Goal: Answer question/provide support

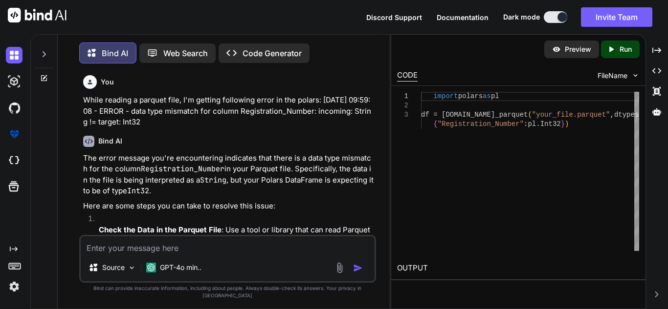
scroll to position [87, 0]
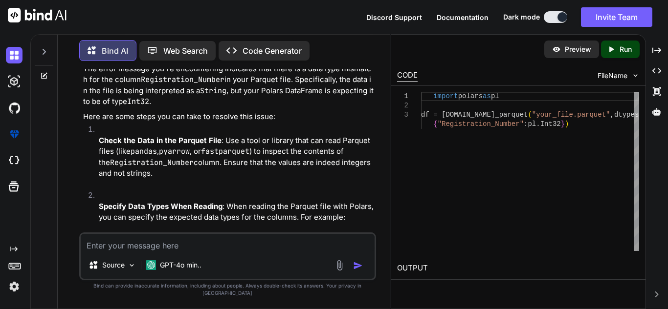
type textarea "for j in check: if j == "positive": ndf = df.with_columns(pl.col(column_name).c…"
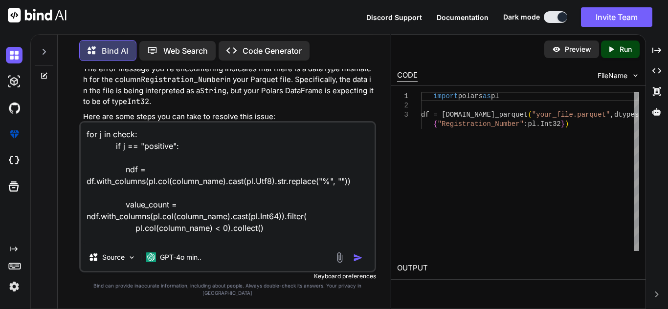
scroll to position [83, 0]
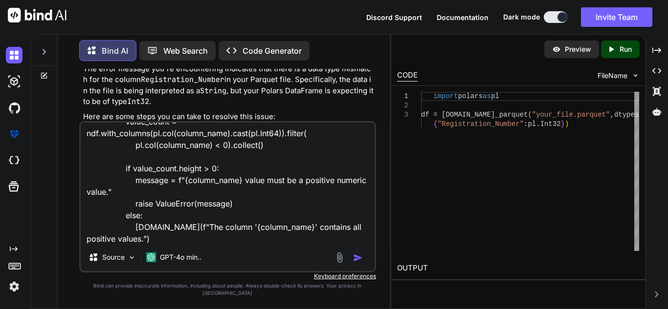
type textarea "x"
type textarea "for j in check: if j == "positive": ndf = df.with_columns(pl.col(column_name).c…"
type textarea "x"
type textarea "for j in check: if j == "positive": ndf = df.with_columns(pl.col(column_name).c…"
type textarea "x"
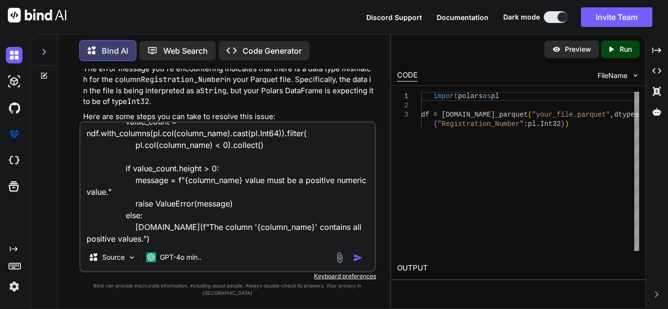
type textarea "for j in check: if j == "positive": ndf = df.with_columns(pl.col(column_name).c…"
type textarea "x"
type textarea "for j in check: if j == "positive": ndf = df.with_columns(pl.col(column_name).c…"
type textarea "x"
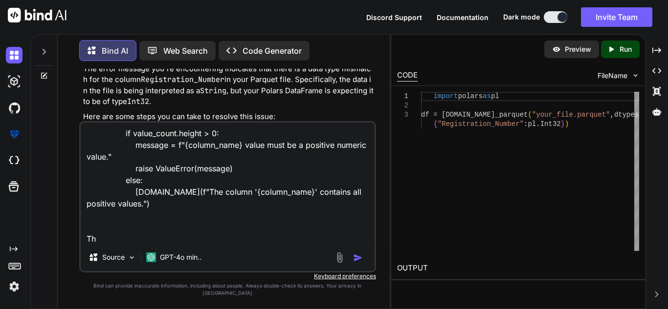
type textarea "for j in check: if j == "positive": ndf = df.with_columns(pl.col(column_name).c…"
type textarea "x"
type textarea "for j in check: if j == "positive": ndf = df.with_columns(pl.col(column_name).c…"
type textarea "x"
type textarea "for j in check: if j == "positive": ndf = df.with_columns(pl.col(column_name).c…"
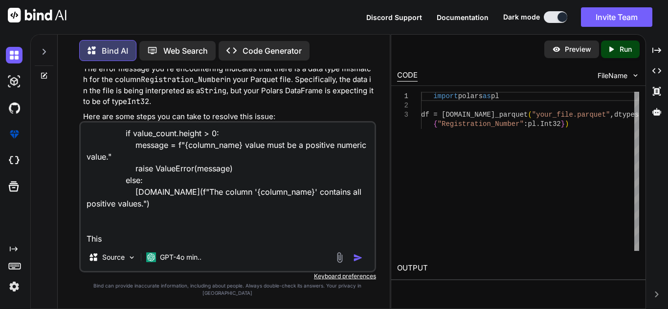
type textarea "x"
type textarea "for j in check: if j == "positive": ndf = df.with_columns(pl.col(column_name).c…"
type textarea "x"
type textarea "for j in check: if j == "positive": ndf = df.with_columns(pl.col(column_name).c…"
type textarea "x"
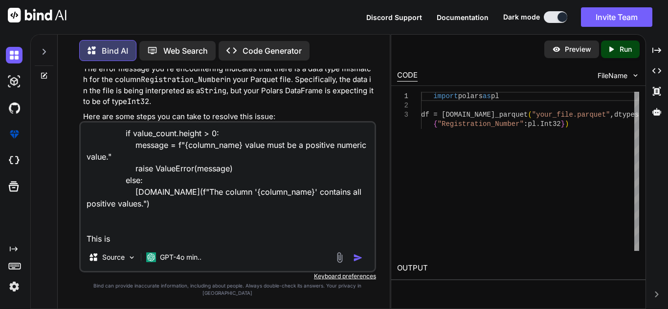
type textarea "for j in check: if j == "positive": ndf = df.with_columns(pl.col(column_name).c…"
type textarea "x"
type textarea "for j in check: if j == "positive": ndf = df.with_columns(pl.col(column_name).c…"
type textarea "x"
type textarea "for j in check: if j == "positive": ndf = df.with_columns(pl.col(column_name).c…"
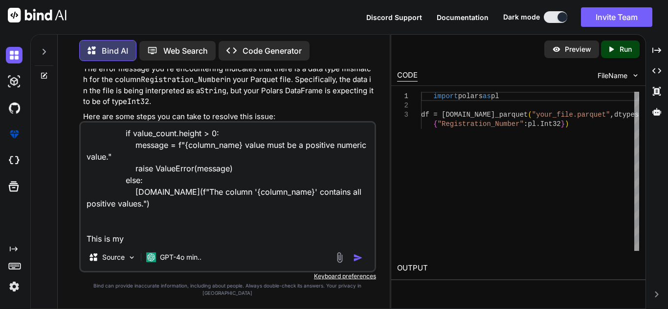
type textarea "x"
type textarea "for j in check: if j == "positive": ndf = df.with_columns(pl.col(column_name).c…"
type textarea "x"
type textarea "for j in check: if j == "positive": ndf = df.with_columns(pl.col(column_name).c…"
type textarea "x"
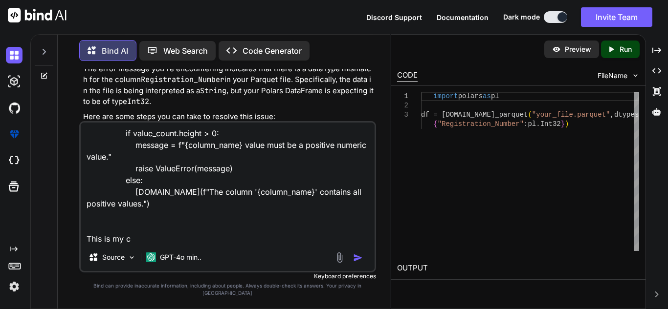
type textarea "for j in check: if j == "positive": ndf = df.with_columns(pl.col(column_name).c…"
type textarea "x"
type textarea "for j in check: if j == "positive": ndf = df.with_columns(pl.col(column_name).c…"
type textarea "x"
type textarea "for j in check: if j == "positive": ndf = df.with_columns(pl.col(column_name).c…"
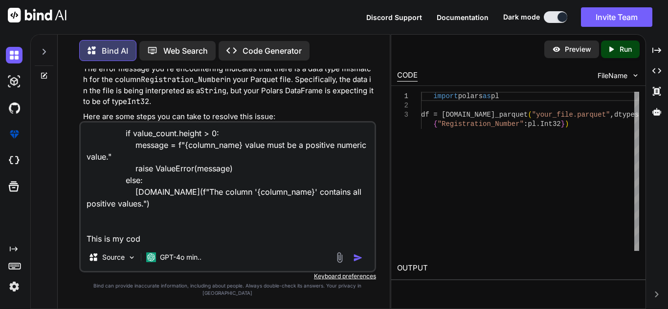
type textarea "x"
type textarea "for j in check: if j == "positive": ndf = df.with_columns(pl.col(column_name).c…"
type textarea "x"
type textarea "for j in check: if j == "positive": ndf = df.with_columns(pl.col(column_name).c…"
type textarea "x"
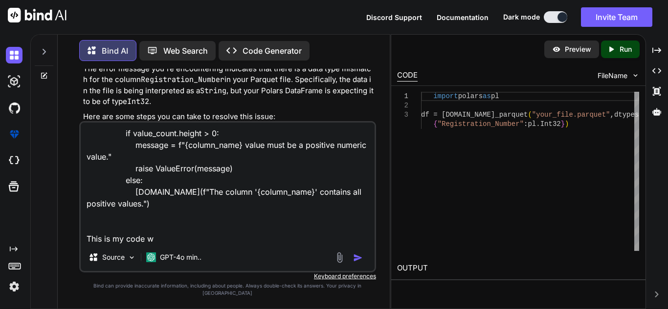
type textarea "for j in check: if j == "positive": ndf = df.with_columns(pl.col(column_name).c…"
type textarea "x"
type textarea "for j in check: if j == "positive": ndf = df.with_columns(pl.col(column_name).c…"
type textarea "x"
type textarea "for j in check: if j == "positive": ndf = df.with_columns(pl.col(column_name).c…"
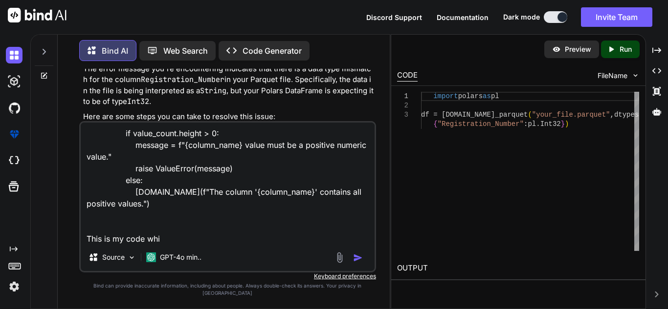
type textarea "x"
type textarea "for j in check: if j == "positive": ndf = df.with_columns(pl.col(column_name).c…"
type textarea "x"
type textarea "for j in check: if j == "positive": ndf = df.with_columns(pl.col(column_name).c…"
type textarea "x"
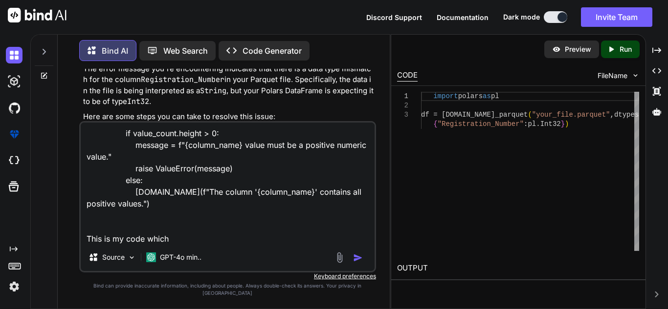
type textarea "for j in check: if j == "positive": ndf = df.with_columns(pl.col(column_name).c…"
type textarea "x"
type textarea "for j in check: if j == "positive": ndf = df.with_columns(pl.col(column_name).c…"
type textarea "x"
type textarea "for j in check: if j == "positive": ndf = df.with_columns(pl.col(column_name).c…"
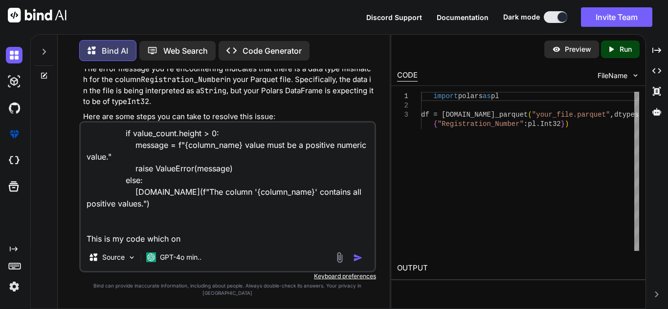
type textarea "x"
type textarea "for j in check: if j == "positive": ndf = df.with_columns(pl.col(column_name).c…"
type textarea "x"
type textarea "for j in check: if j == "positive": ndf = df.with_columns(pl.col(column_name).c…"
type textarea "x"
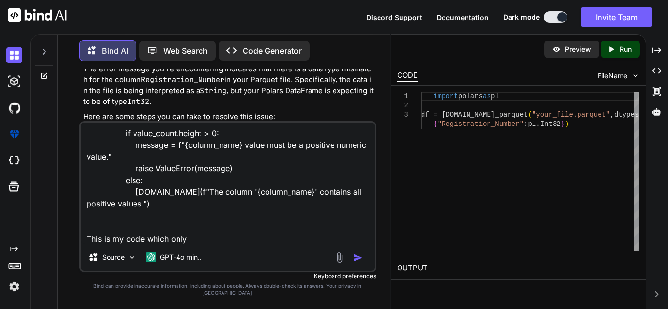
type textarea "for j in check: if j == "positive": ndf = df.with_columns(pl.col(column_name).c…"
type textarea "x"
type textarea "for j in check: if j == "positive": ndf = df.with_columns(pl.col(column_name).c…"
type textarea "x"
type textarea "for j in check: if j == "positive": ndf = df.with_columns(pl.col(column_name).c…"
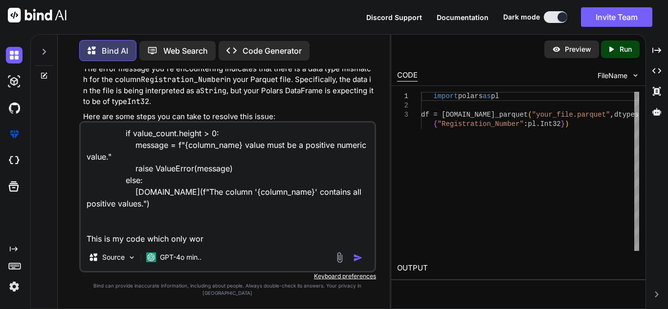
type textarea "x"
type textarea "for j in check: if j == "positive": ndf = df.with_columns(pl.col(column_name).c…"
type textarea "x"
type textarea "for j in check: if j == "positive": ndf = df.with_columns(pl.col(column_name).c…"
type textarea "x"
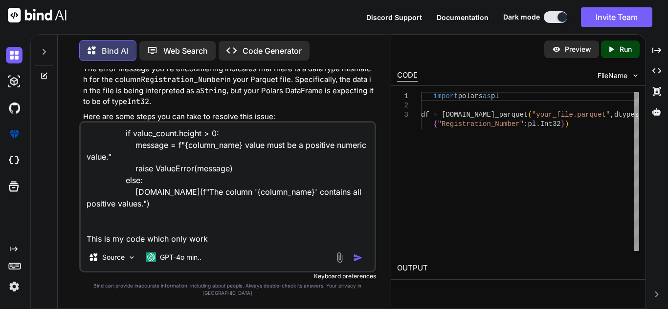
type textarea "for j in check: if j == "positive": ndf = df.with_columns(pl.col(column_name).c…"
type textarea "x"
type textarea "for j in check: if j == "positive": ndf = df.with_columns(pl.col(column_name).c…"
type textarea "x"
type textarea "for j in check: if j == "positive": ndf = df.with_columns(pl.col(column_name).c…"
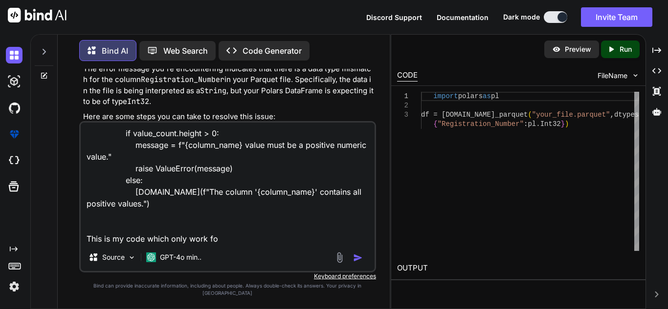
type textarea "x"
type textarea "for j in check: if j == "positive": ndf = df.with_columns(pl.col(column_name).c…"
type textarea "x"
type textarea "for j in check: if j == "positive": ndf = df.with_columns(pl.col(column_name).c…"
type textarea "x"
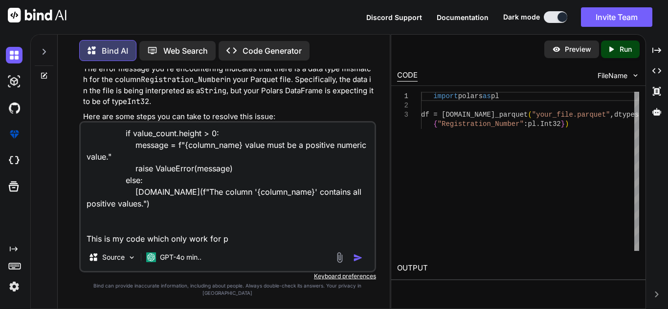
type textarea "for j in check: if j == "positive": ndf = df.with_columns(pl.col(column_name).c…"
type textarea "x"
type textarea "for j in check: if j == "positive": ndf = df.with_columns(pl.col(column_name).c…"
type textarea "x"
type textarea "for j in check: if j == "positive": ndf = df.with_columns(pl.col(column_name).c…"
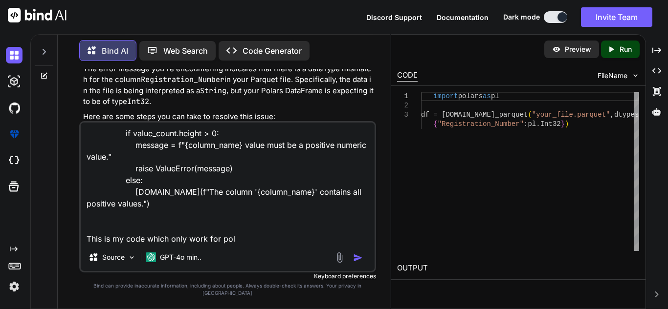
type textarea "x"
type textarea "for j in check: if j == "positive": ndf = df.with_columns(pl.col(column_name).c…"
type textarea "x"
type textarea "for j in check: if j == "positive": ndf = df.with_columns(pl.col(column_name).c…"
type textarea "x"
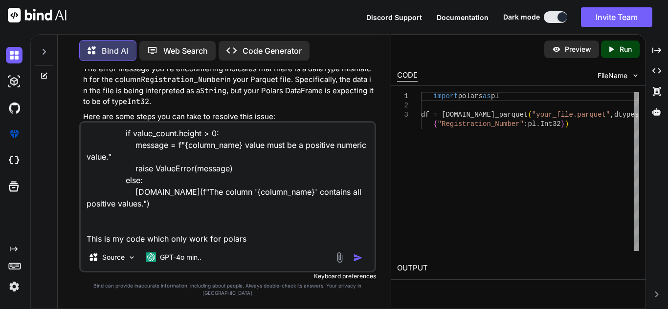
type textarea "for j in check: if j == "positive": ndf = df.with_columns(pl.col(column_name).c…"
type textarea "x"
type textarea "for j in check: if j == "positive": ndf = df.with_columns(pl.col(column_name).c…"
type textarea "x"
type textarea "for j in check: if j == "positive": ndf = df.with_columns(pl.col(column_name).c…"
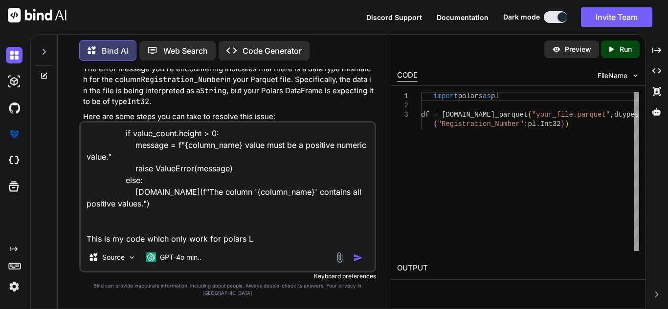
type textarea "x"
type textarea "for j in check: if j == "positive": ndf = df.with_columns(pl.col(column_name).c…"
type textarea "x"
type textarea "for j in check: if j == "positive": ndf = df.with_columns(pl.col(column_name).c…"
type textarea "x"
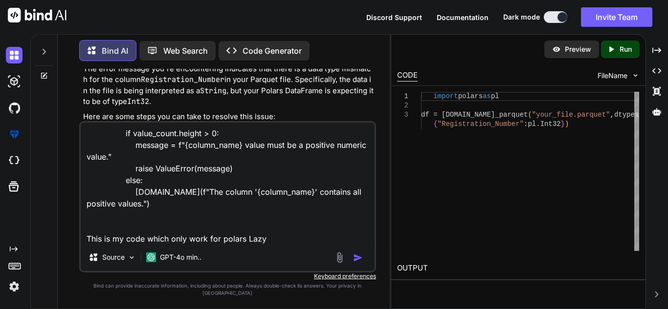
type textarea "for j in check: if j == "positive": ndf = df.with_columns(pl.col(column_name).c…"
type textarea "x"
type textarea "for j in check: if j == "positive": ndf = df.with_columns(pl.col(column_name).c…"
type textarea "x"
type textarea "for j in check: if j == "positive": ndf = df.with_columns(pl.col(column_name).c…"
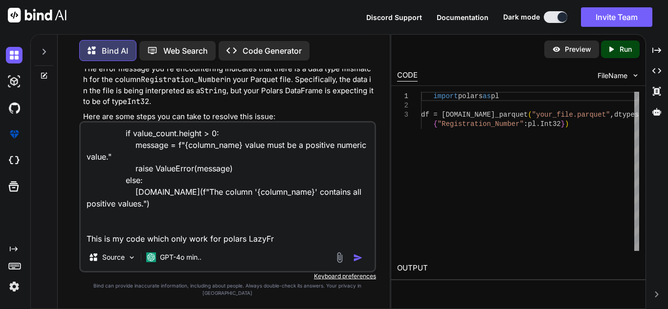
type textarea "x"
type textarea "for j in check: if j == "positive": ndf = df.with_columns(pl.col(column_name).c…"
type textarea "x"
type textarea "for j in check: if j == "positive": ndf = df.with_columns(pl.col(column_name).c…"
type textarea "x"
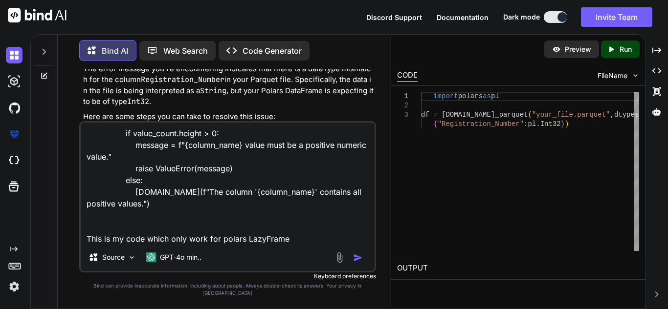
type textarea "for j in check: if j == "positive": ndf = df.with_columns(pl.col(column_name).c…"
type textarea "x"
type textarea "for j in check: if j == "positive": ndf = df.with_columns(pl.col(column_name).c…"
type textarea "x"
type textarea "for j in check: if j == "positive": ndf = df.with_columns(pl.col(column_name).c…"
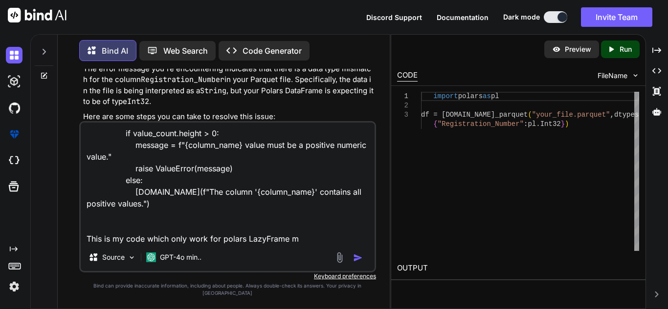
type textarea "x"
type textarea "for j in check: if j == "positive": ndf = df.with_columns(pl.col(column_name).c…"
type textarea "x"
type textarea "for j in check: if j == "positive": ndf = df.with_columns(pl.col(column_name).c…"
type textarea "x"
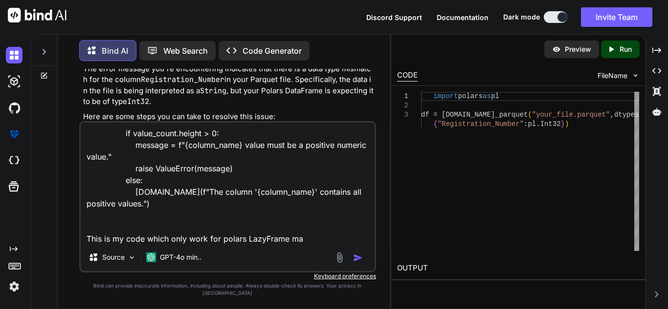
type textarea "for j in check: if j == "positive": ndf = df.with_columns(pl.col(column_name).c…"
type textarea "x"
type textarea "for j in check: if j == "positive": ndf = df.with_columns(pl.col(column_name).c…"
type textarea "x"
type textarea "for j in check: if j == "positive": ndf = df.with_columns(pl.col(column_name).c…"
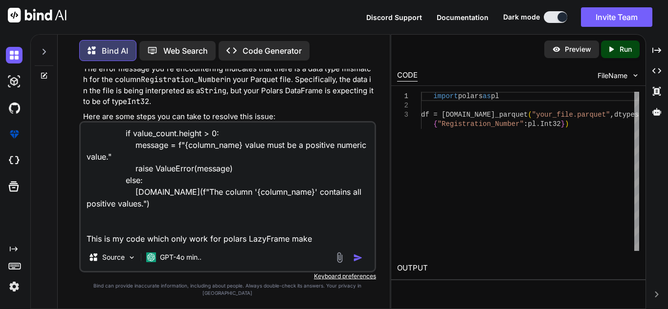
type textarea "x"
type textarea "for j in check: if j == "positive": ndf = df.with_columns(pl.col(column_name).c…"
type textarea "x"
type textarea "for j in check: if j == "positive": ndf = df.with_columns(pl.col(column_name).c…"
type textarea "x"
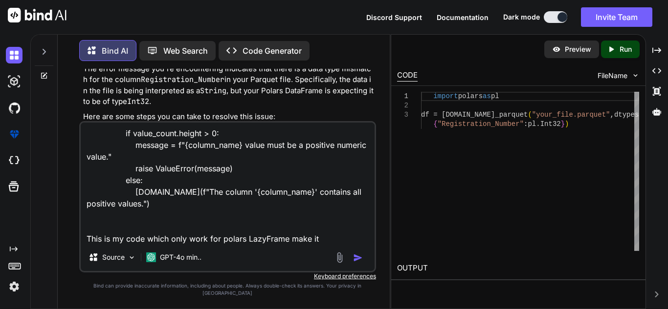
type textarea "for j in check: if j == "positive": ndf = df.with_columns(pl.col(column_name).c…"
type textarea "x"
type textarea "for j in check: if j == "positive": ndf = df.with_columns(pl.col(column_name).c…"
type textarea "x"
type textarea "for j in check: if j == "positive": ndf = df.with_columns(pl.col(column_name).c…"
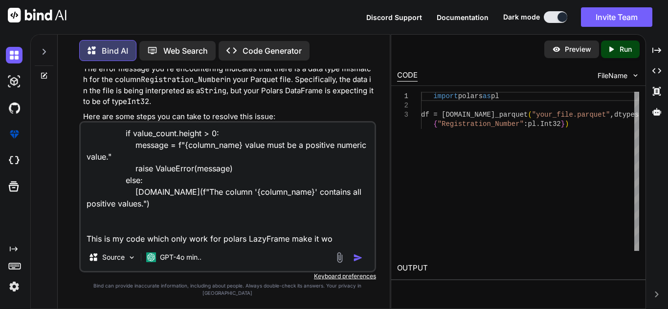
type textarea "x"
type textarea "for j in check: if j == "positive": ndf = df.with_columns(pl.col(column_name).c…"
type textarea "x"
type textarea "for j in check: if j == "positive": ndf = df.with_columns(pl.col(column_name).c…"
type textarea "x"
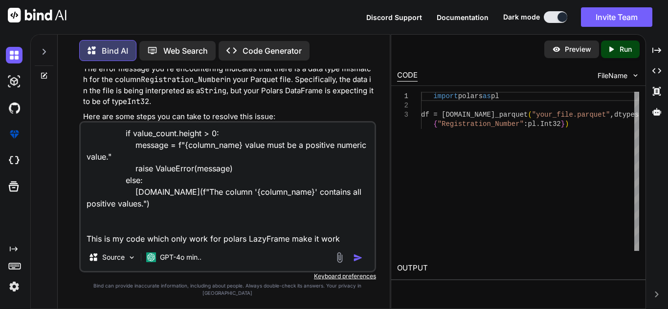
type textarea "for j in check: if j == "positive": ndf = df.with_columns(pl.col(column_name).c…"
type textarea "x"
type textarea "for j in check: if j == "positive": ndf = df.with_columns(pl.col(column_name).c…"
type textarea "x"
type textarea "for j in check: if j == "positive": ndf = df.with_columns(pl.col(column_name).c…"
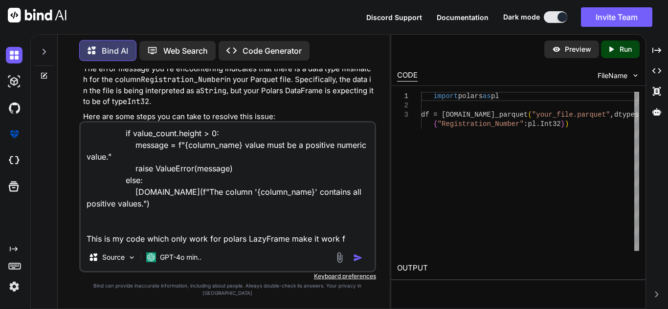
type textarea "x"
type textarea "for j in check: if j == "positive": ndf = df.with_columns(pl.col(column_name).c…"
type textarea "x"
type textarea "for j in check: if j == "positive": ndf = df.with_columns(pl.col(column_name).c…"
type textarea "x"
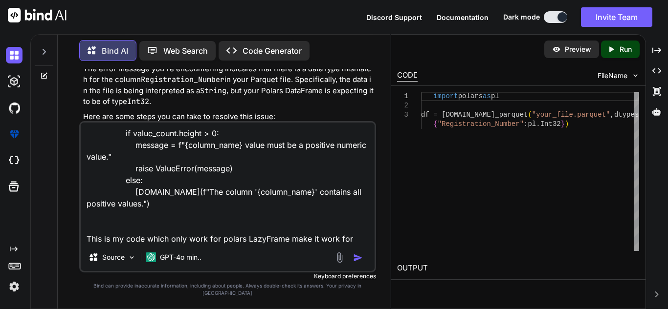
type textarea "for j in check: if j == "positive": ndf = df.with_columns(pl.col(column_name).c…"
type textarea "x"
type textarea "for j in check: if j == "positive": ndf = df.with_columns(pl.col(column_name).c…"
type textarea "x"
type textarea "for j in check: if j == "positive": ndf = df.with_columns(pl.col(column_name).c…"
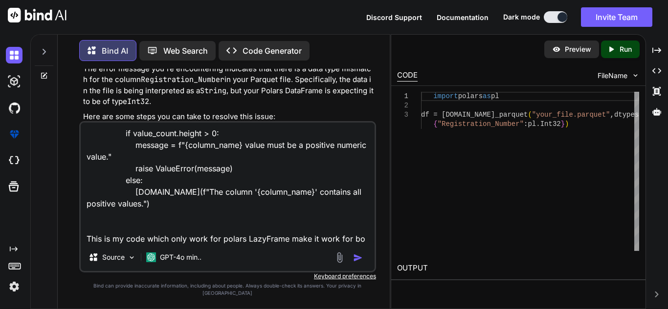
type textarea "x"
type textarea "for j in check: if j == "positive": ndf = df.with_columns(pl.col(column_name).c…"
type textarea "x"
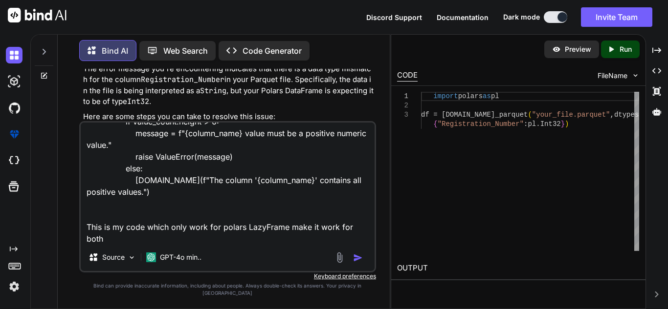
type textarea "for j in check: if j == "positive": ndf = df.with_columns(pl.col(column_name).c…"
type textarea "x"
type textarea "for j in check: if j == "positive": ndf = df.with_columns(pl.col(column_name).c…"
type textarea "x"
type textarea "for j in check: if j == "positive": ndf = df.with_columns(pl.col(column_name).c…"
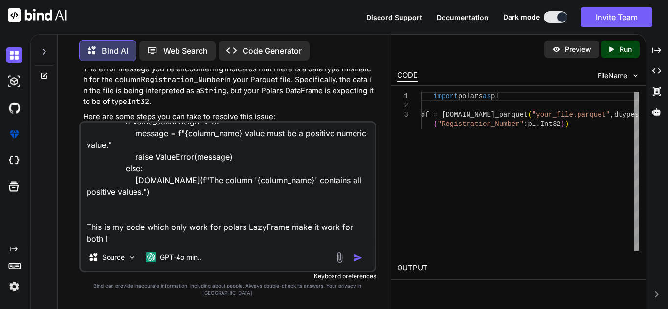
type textarea "x"
type textarea "for j in check: if j == "positive": ndf = df.with_columns(pl.col(column_name).c…"
type textarea "x"
type textarea "for j in check: if j == "positive": ndf = df.with_columns(pl.col(column_name).c…"
type textarea "x"
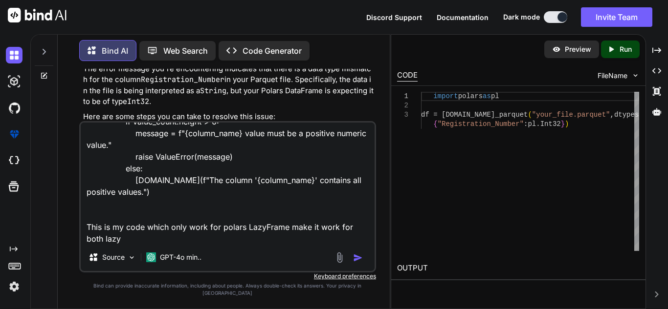
type textarea "for j in check: if j == "positive": ndf = df.with_columns(pl.col(column_name).c…"
type textarea "x"
type textarea "for j in check: if j == "positive": ndf = df.with_columns(pl.col(column_name).c…"
type textarea "x"
type textarea "for j in check: if j == "positive": ndf = df.with_columns(pl.col(column_name).c…"
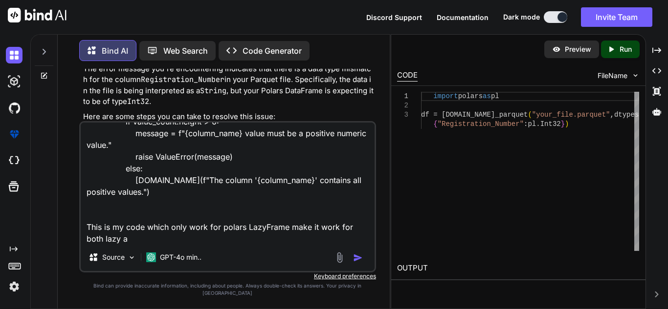
type textarea "x"
type textarea "for j in check: if j == "positive": ndf = df.with_columns(pl.col(column_name).c…"
type textarea "x"
type textarea "for j in check: if j == "positive": ndf = df.with_columns(pl.col(column_name).c…"
type textarea "x"
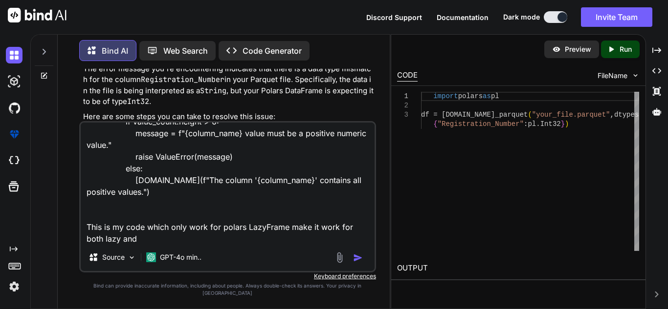
type textarea "for j in check: if j == "positive": ndf = df.with_columns(pl.col(column_name).c…"
type textarea "x"
type textarea "for j in check: if j == "positive": ndf = df.with_columns(pl.col(column_name).c…"
type textarea "x"
type textarea "for j in check: if j == "positive": ndf = df.with_columns(pl.col(column_name).c…"
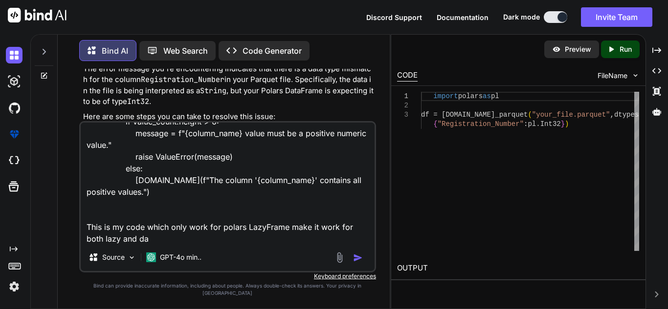
type textarea "x"
type textarea "for j in check: if j == "positive": ndf = df.with_columns(pl.col(column_name).c…"
type textarea "x"
type textarea "for j in check: if j == "positive": ndf = df.with_columns(pl.col(column_name).c…"
type textarea "x"
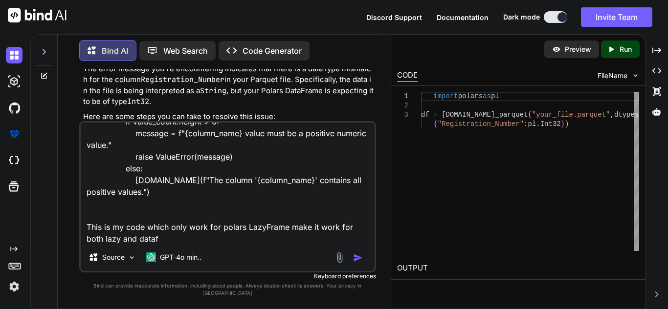
type textarea "for j in check: if j == "positive": ndf = df.with_columns(pl.col(column_name).c…"
type textarea "x"
type textarea "for j in check: if j == "positive": ndf = df.with_columns(pl.col(column_name).c…"
type textarea "x"
type textarea "for j in check: if j == "positive": ndf = df.with_columns(pl.col(column_name).c…"
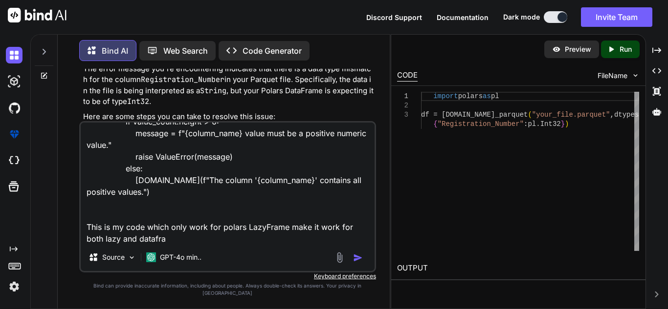
type textarea "x"
type textarea "for j in check: if j == "positive": ndf = df.with_columns(pl.col(column_name).c…"
type textarea "x"
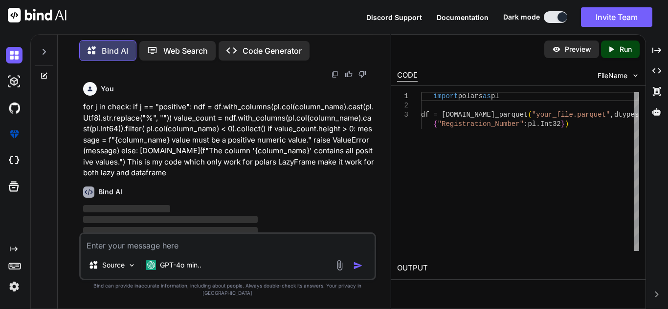
scroll to position [702, 0]
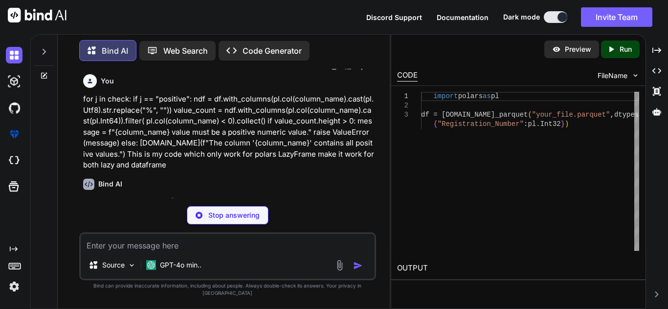
type textarea "x"
type textarea "# Check the height of value_count if value_count.height > 0: message = f"{colum…"
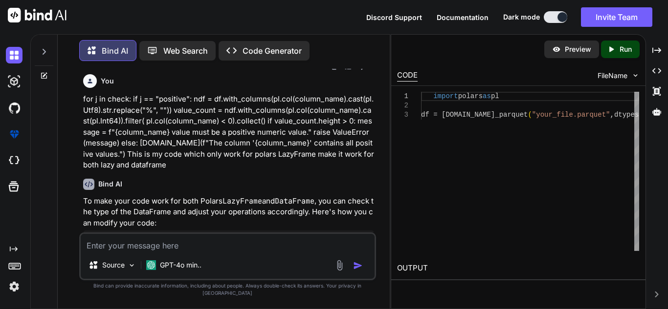
type textarea "x"
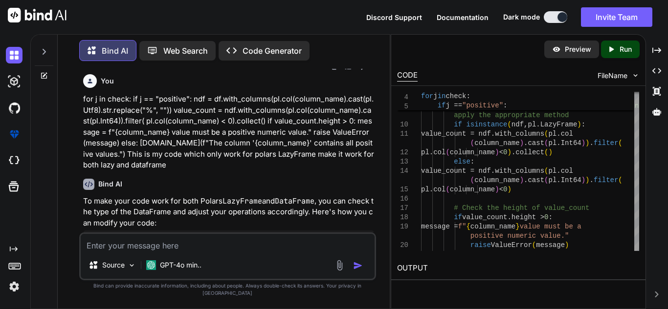
click at [233, 252] on textarea at bounding box center [228, 243] width 294 height 18
click at [252, 245] on textarea at bounding box center [228, 243] width 294 height 18
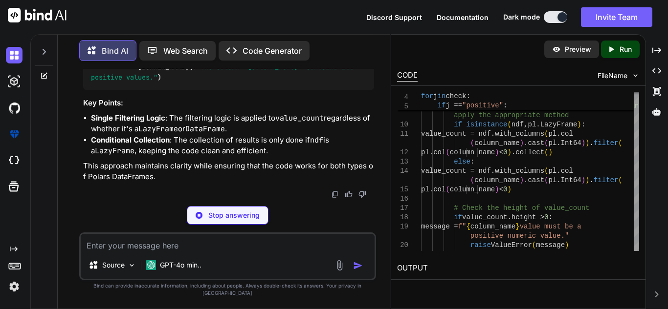
scroll to position [1667, 0]
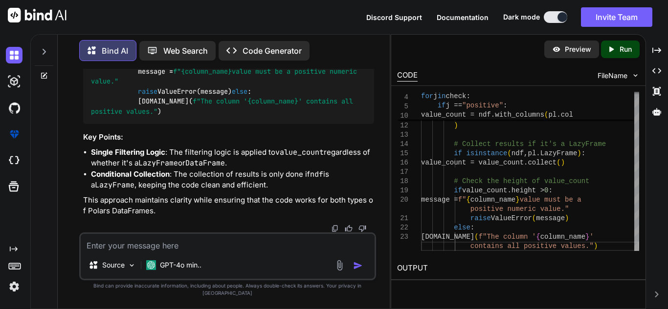
click at [264, 252] on textarea at bounding box center [228, 243] width 294 height 18
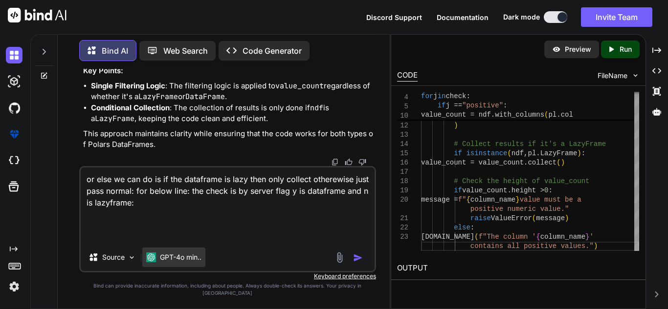
paste textarea "value_count = ndf.with_columns(pl.col(column_name).cast(pl.Int64)).filter( pl.c…"
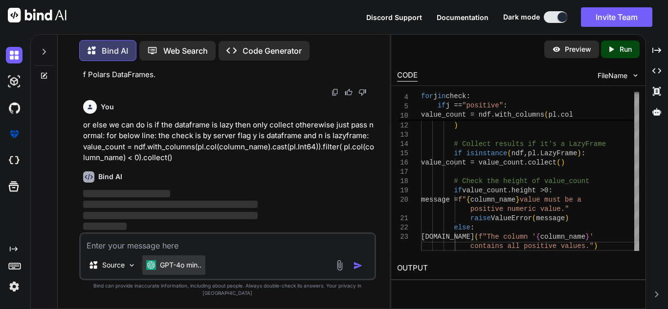
scroll to position [1804, 0]
